Goal: Task Accomplishment & Management: Use online tool/utility

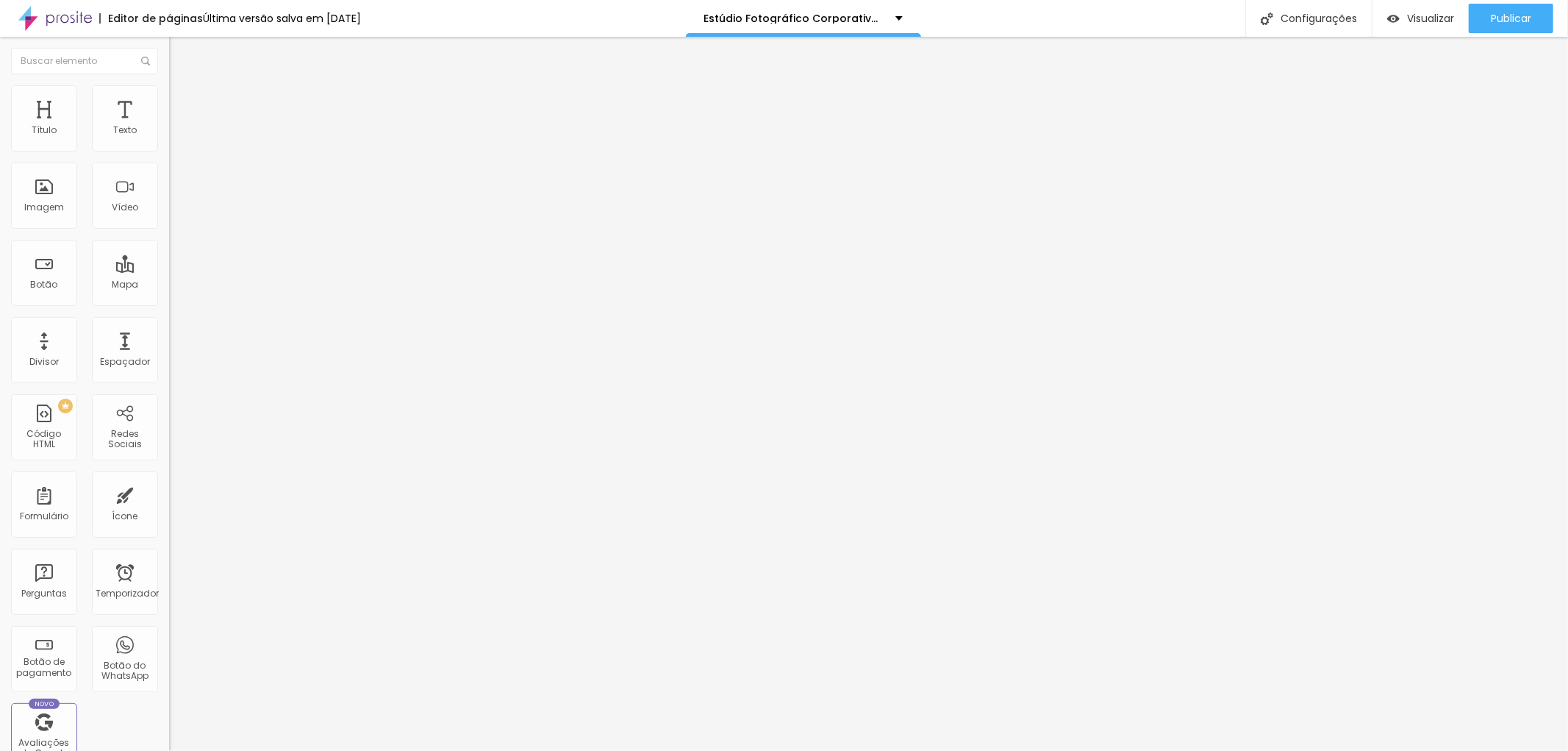
click at [169, 92] on img at bounding box center [176, 92] width 13 height 13
click at [182, 87] on font "Estilo" at bounding box center [194, 80] width 22 height 12
click at [169, 141] on button "button" at bounding box center [180, 133] width 20 height 16
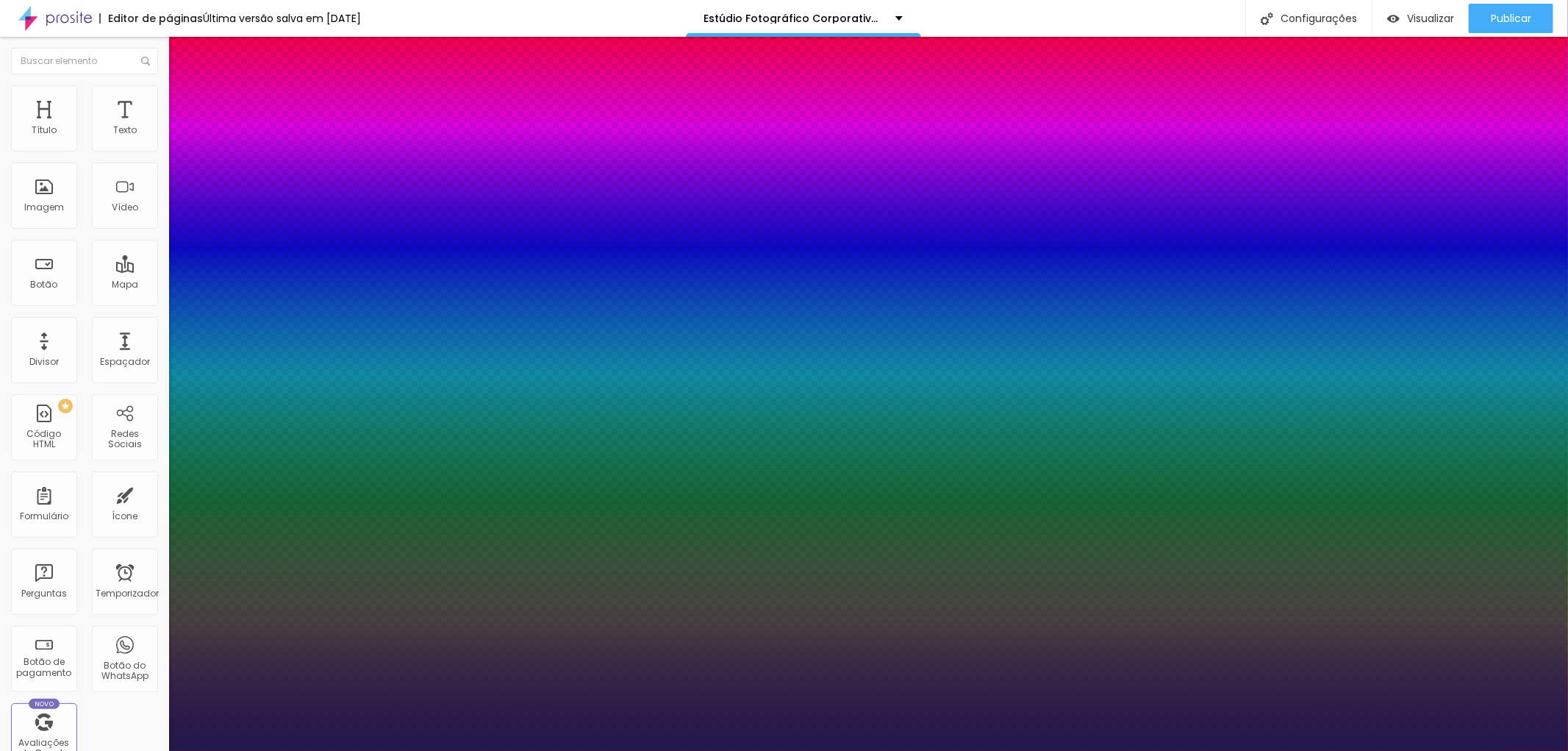
type input "1"
click at [93, 750] on div at bounding box center [784, 751] width 1568 height 0
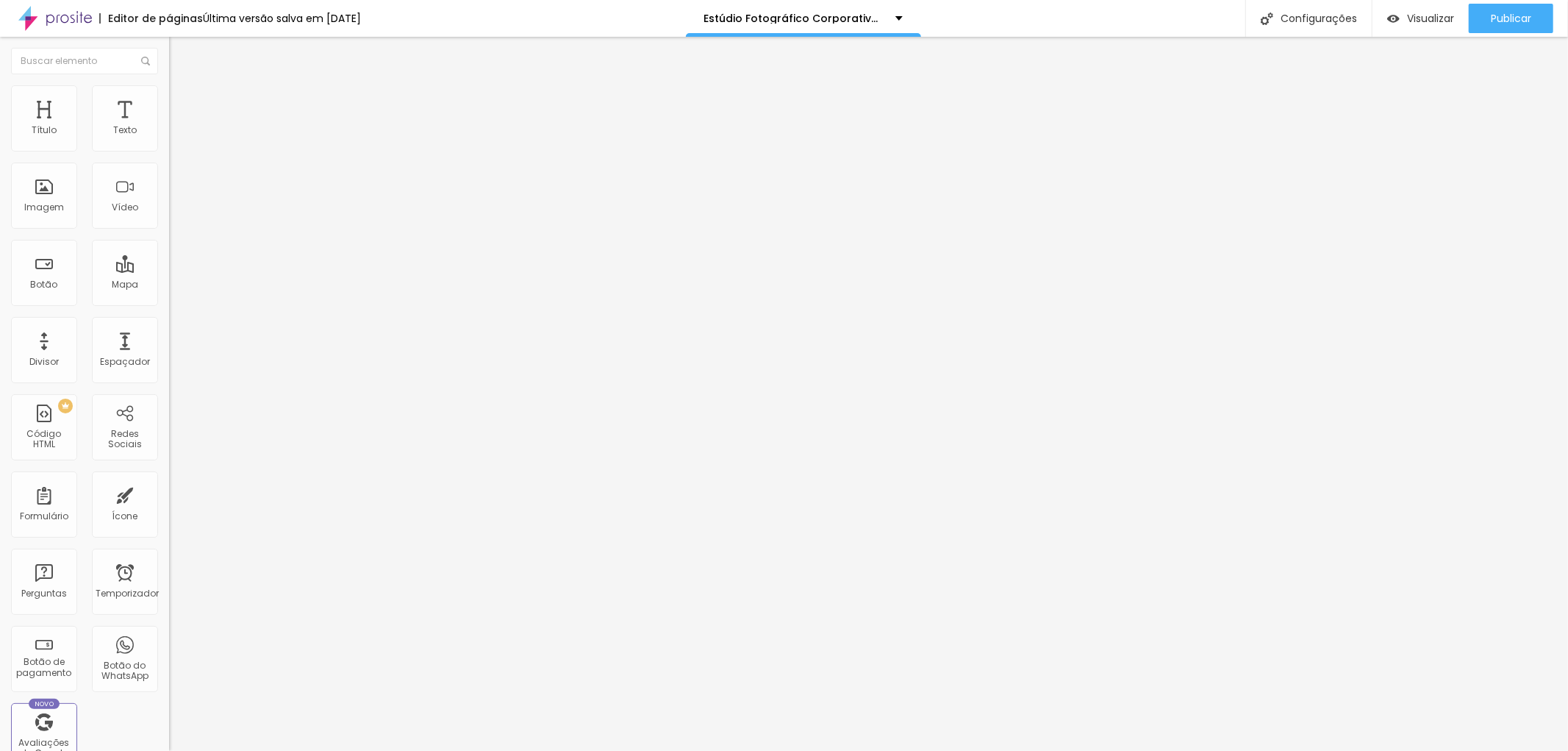
click at [175, 181] on icon "button" at bounding box center [179, 181] width 8 height 8
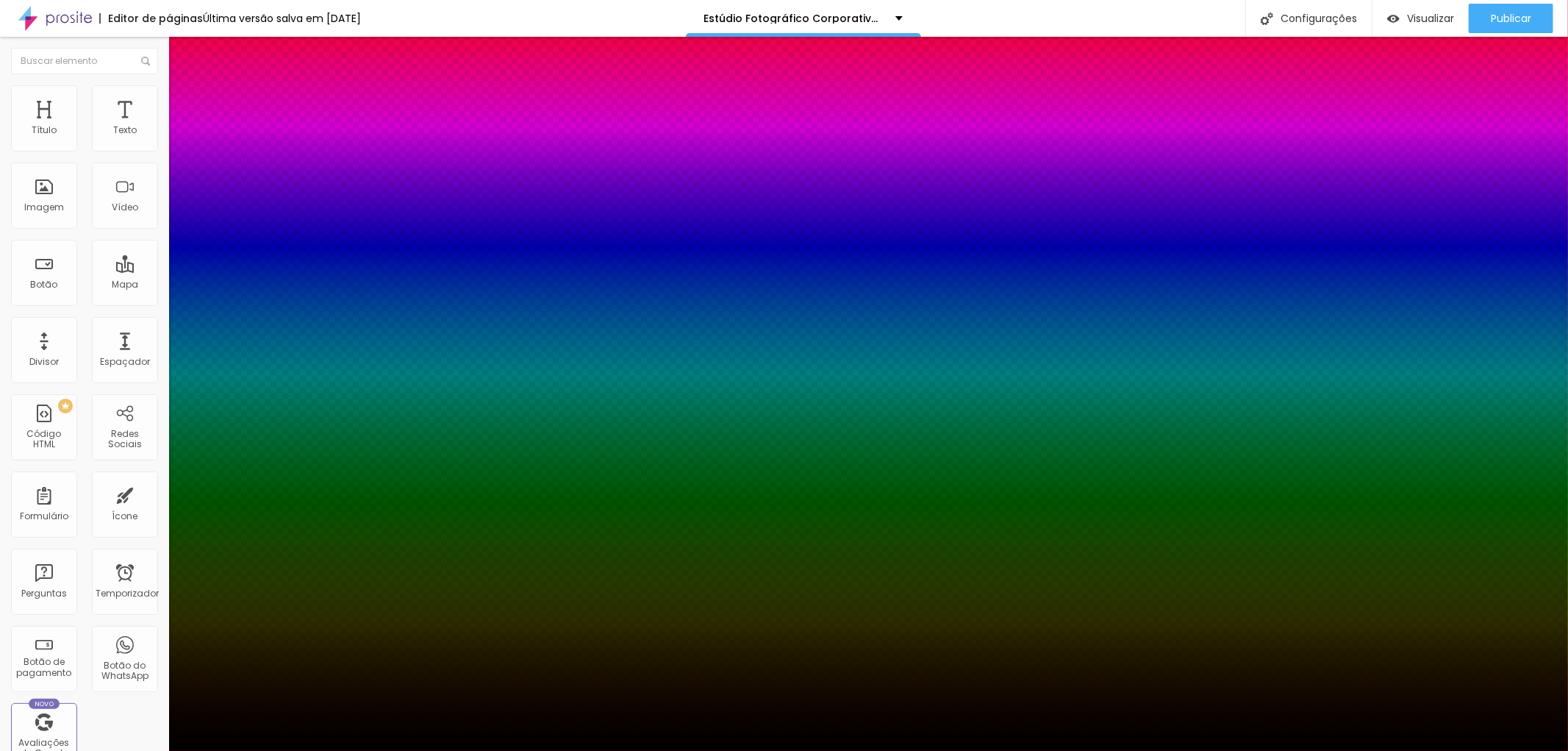
click at [79, 750] on div at bounding box center [784, 751] width 1568 height 0
